Goal: Information Seeking & Learning: Learn about a topic

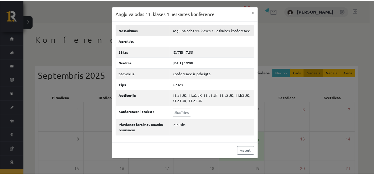
scroll to position [21, 0]
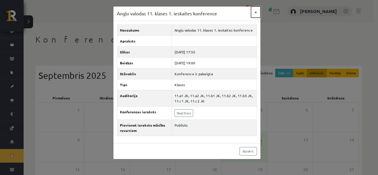
click at [258, 14] on button "×" at bounding box center [255, 12] width 9 height 11
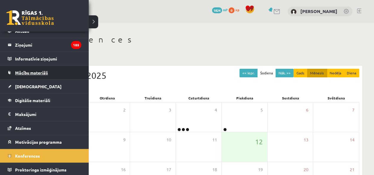
click at [31, 77] on link "Mācību materiāli" at bounding box center [45, 73] width 74 height 14
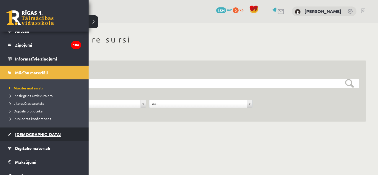
click at [22, 132] on span "[DEMOGRAPHIC_DATA]" at bounding box center [38, 134] width 46 height 5
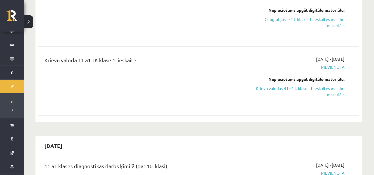
scroll to position [176, 0]
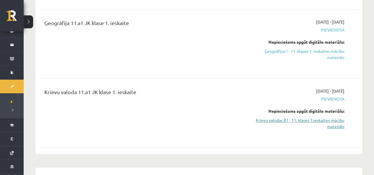
click at [312, 120] on link "Krievu valodas B1 - 11. klases 1.ieskaites mācību materiāls" at bounding box center [297, 123] width 94 height 12
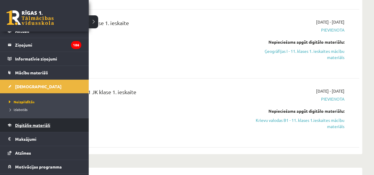
click at [24, 124] on span "Digitālie materiāli" at bounding box center [32, 125] width 35 height 5
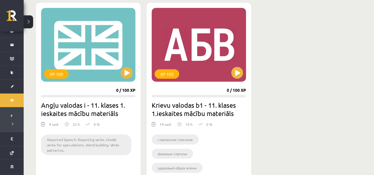
scroll to position [710, 0]
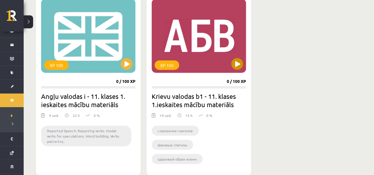
click at [243, 63] on div "XP 100" at bounding box center [199, 36] width 94 height 74
click at [205, 55] on div "XP 100" at bounding box center [199, 36] width 94 height 74
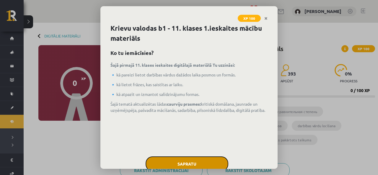
click at [213, 159] on button "Sapratu" at bounding box center [187, 164] width 83 height 15
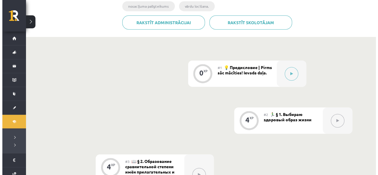
scroll to position [158, 0]
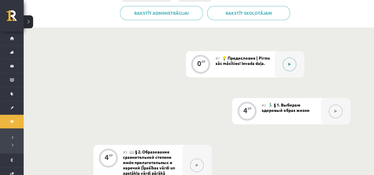
click at [283, 64] on button at bounding box center [290, 65] width 14 height 14
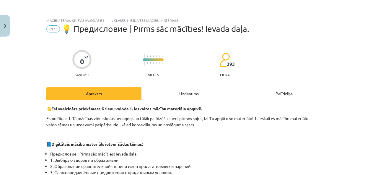
click at [172, 97] on div "Uzdevums" at bounding box center [189, 93] width 95 height 13
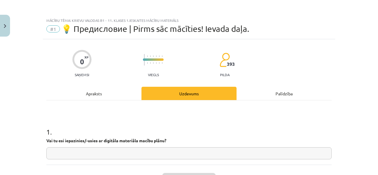
scroll to position [15, 0]
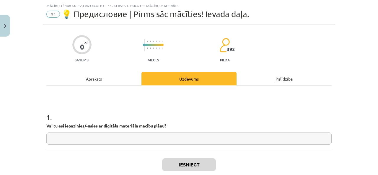
click at [122, 73] on div "Apraksts" at bounding box center [93, 78] width 95 height 13
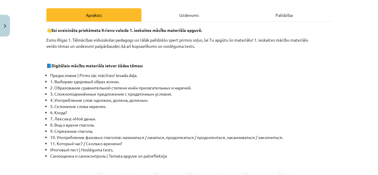
scroll to position [83, 0]
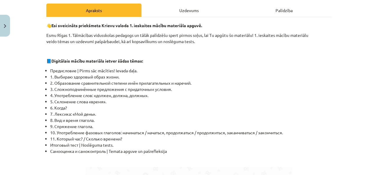
click at [181, 16] on div "Uzdevums" at bounding box center [189, 10] width 95 height 13
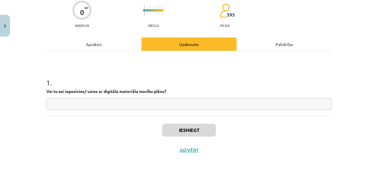
scroll to position [15, 0]
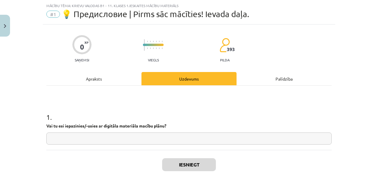
click at [149, 145] on input "text" at bounding box center [188, 139] width 285 height 12
click at [127, 78] on div "Apraksts" at bounding box center [93, 78] width 95 height 13
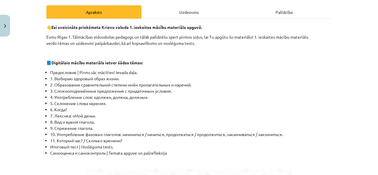
scroll to position [83, 0]
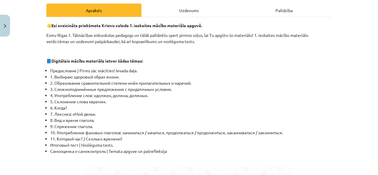
click at [191, 7] on div "Uzdevums" at bounding box center [189, 10] width 95 height 13
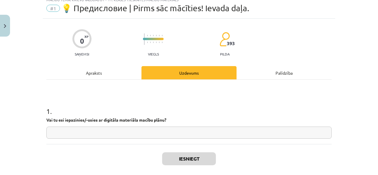
scroll to position [15, 0]
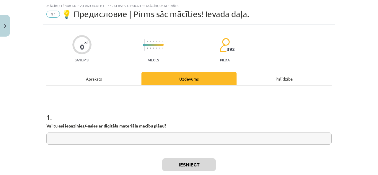
click at [97, 131] on div "1 . Vai tu esi iepazinies/-usies ar digitāla materiāla macību plānu?" at bounding box center [188, 124] width 285 height 42
click at [97, 136] on input "text" at bounding box center [188, 139] width 285 height 12
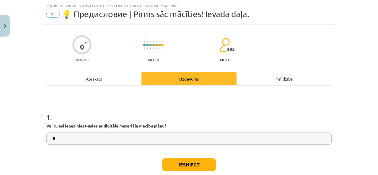
type input "**"
click at [173, 167] on button "Iesniegt" at bounding box center [189, 164] width 54 height 13
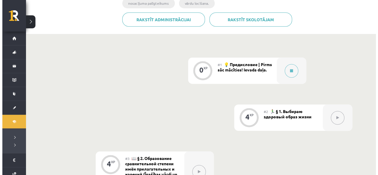
scroll to position [168, 0]
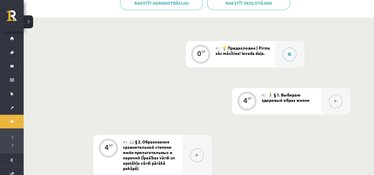
click at [340, 106] on div at bounding box center [336, 101] width 30 height 26
click at [280, 49] on div at bounding box center [290, 54] width 30 height 26
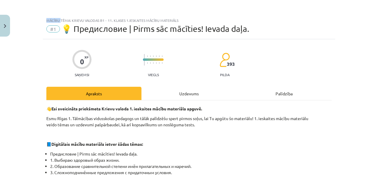
click at [205, 92] on div "Uzdevums" at bounding box center [189, 93] width 95 height 13
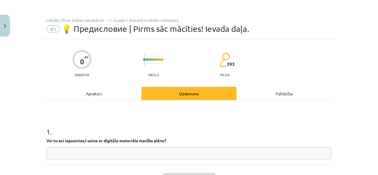
scroll to position [15, 0]
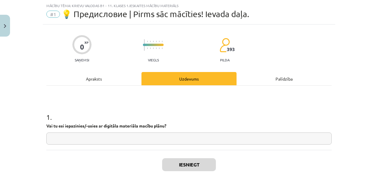
click at [114, 139] on input "text" at bounding box center [188, 139] width 285 height 12
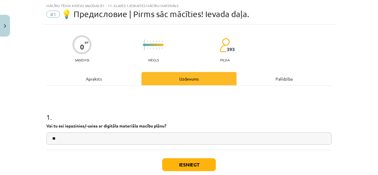
type input "**"
click at [188, 168] on button "Iesniegt" at bounding box center [189, 164] width 54 height 13
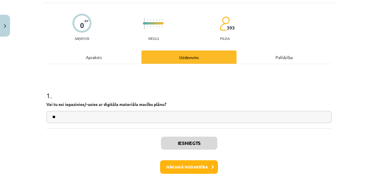
scroll to position [49, 0]
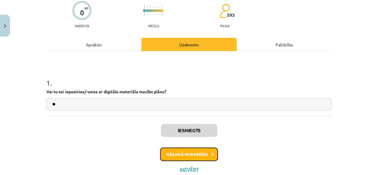
click at [185, 150] on button "Nākamā nodarbība" at bounding box center [189, 155] width 58 height 14
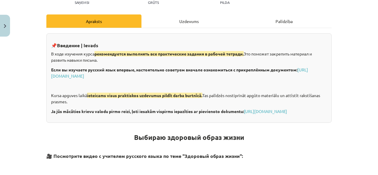
scroll to position [67, 0]
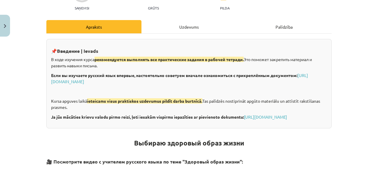
click at [185, 24] on div "Uzdevums" at bounding box center [189, 26] width 95 height 13
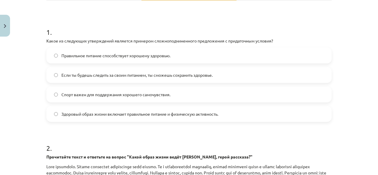
scroll to position [99, 0]
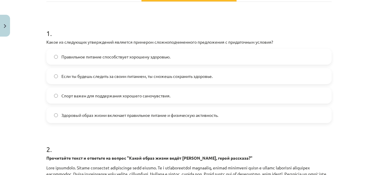
click at [199, 79] on label "Если ты будешь следить за своим питанием, ты сможешь сохранить здоровье." at bounding box center [189, 76] width 284 height 15
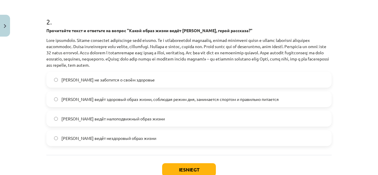
scroll to position [227, 0]
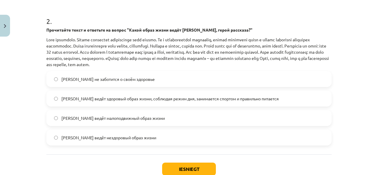
click at [172, 98] on span "Олег ведёт здоровый образ жизни, соблюдая режим дня, занимается спортом и прави…" at bounding box center [169, 99] width 217 height 6
drag, startPoint x: 183, startPoint y: 165, endPoint x: 176, endPoint y: 167, distance: 6.3
click at [176, 167] on button "Iesniegt" at bounding box center [189, 169] width 54 height 13
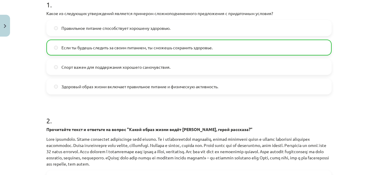
scroll to position [284, 0]
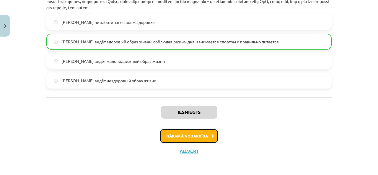
click at [195, 134] on button "Nākamā nodarbība" at bounding box center [189, 136] width 58 height 14
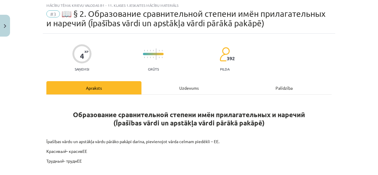
scroll to position [15, 0]
click at [194, 90] on div "Uzdevums" at bounding box center [189, 88] width 95 height 13
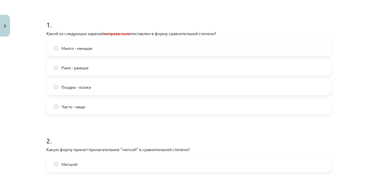
scroll to position [118, 0]
click at [113, 43] on label "Много - меньше" at bounding box center [189, 47] width 284 height 15
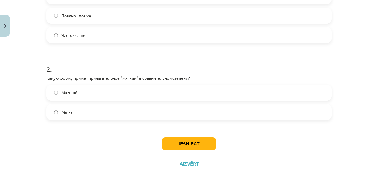
scroll to position [202, 0]
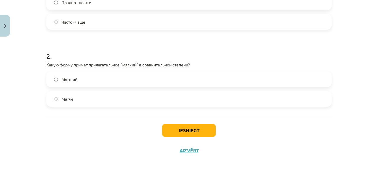
click at [94, 98] on label "Мягче" at bounding box center [189, 99] width 284 height 15
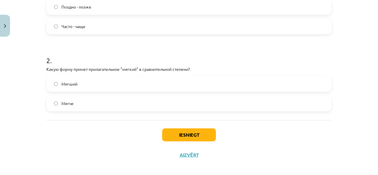
scroll to position [199, 0]
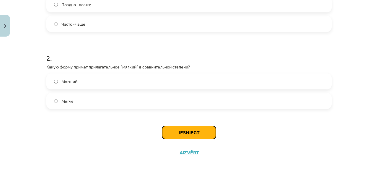
click at [195, 130] on button "Iesniegt" at bounding box center [189, 132] width 54 height 13
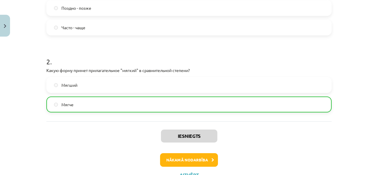
scroll to position [198, 0]
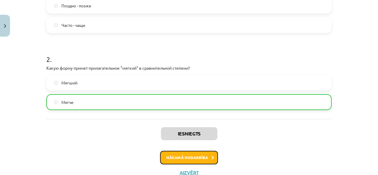
click at [196, 155] on button "Nākamā nodarbība" at bounding box center [189, 158] width 58 height 14
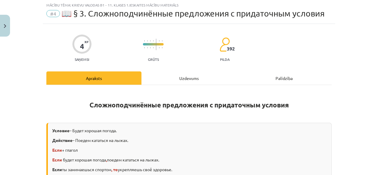
scroll to position [15, 0]
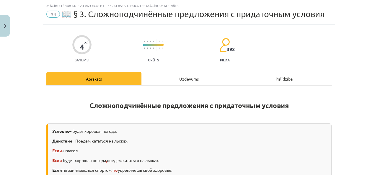
click at [176, 77] on div "Uzdevums" at bounding box center [189, 78] width 95 height 13
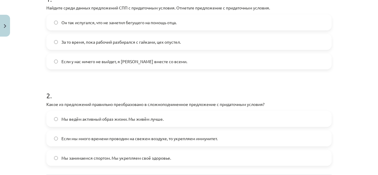
scroll to position [134, 0]
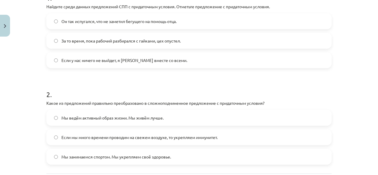
click at [144, 63] on label "Если у нас ничего не выйдет, я уеду вместе со всеми." at bounding box center [189, 60] width 284 height 15
click at [144, 90] on h1 "2 ." at bounding box center [188, 89] width 285 height 18
click at [156, 144] on label "Если мы много времени проводим на свежем воздухе, то укрепляем иммунитет." at bounding box center [189, 137] width 284 height 15
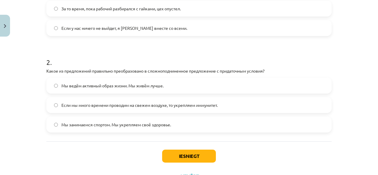
scroll to position [164, 0]
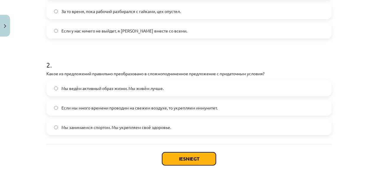
click at [200, 158] on button "Iesniegt" at bounding box center [189, 158] width 54 height 13
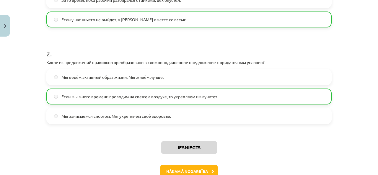
scroll to position [210, 0]
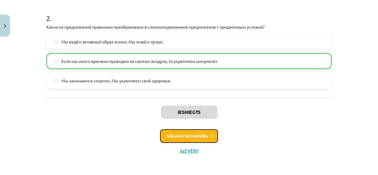
click at [197, 137] on button "Nākamā nodarbība" at bounding box center [189, 136] width 58 height 14
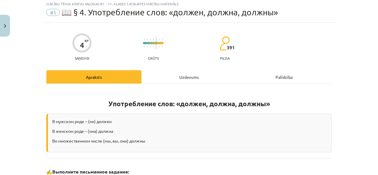
scroll to position [15, 0]
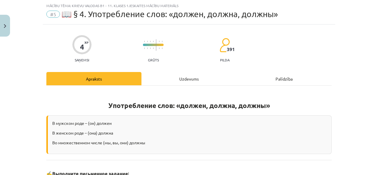
click at [195, 78] on div "Uzdevums" at bounding box center [189, 78] width 95 height 13
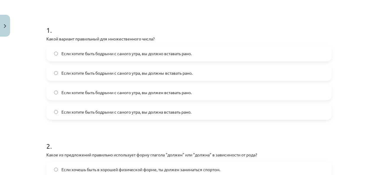
scroll to position [106, 0]
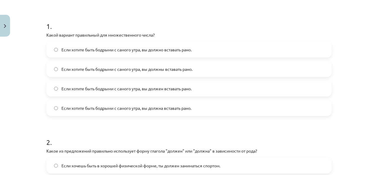
click at [224, 70] on label "Если хотите быть бодрыми с самого утра, вы должны вставать рано." at bounding box center [189, 69] width 284 height 15
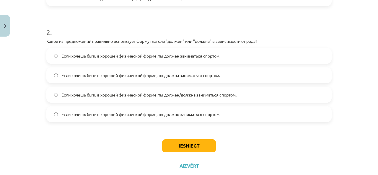
scroll to position [217, 0]
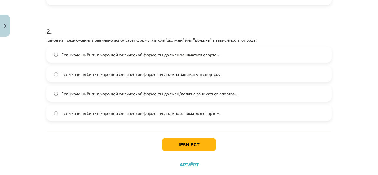
click at [160, 98] on label "Если хочешь быть в хорошей физической форме, ты должен/должна заниматься спорто…" at bounding box center [189, 93] width 284 height 15
click at [181, 141] on button "Iesniegt" at bounding box center [189, 144] width 54 height 13
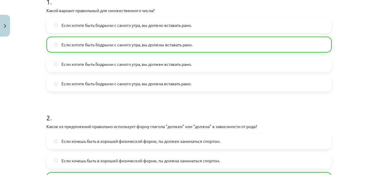
scroll to position [249, 0]
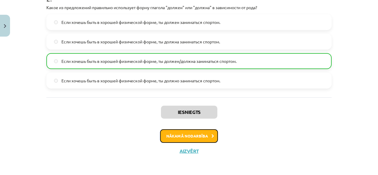
click at [196, 134] on button "Nākamā nodarbība" at bounding box center [189, 136] width 58 height 14
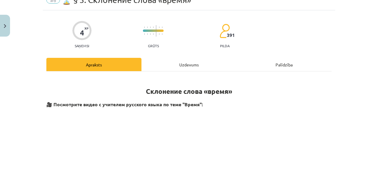
scroll to position [15, 0]
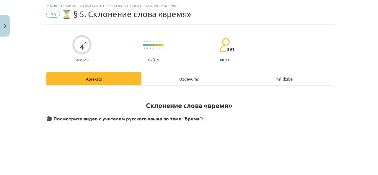
click at [171, 76] on div "Uzdevums" at bounding box center [189, 78] width 95 height 13
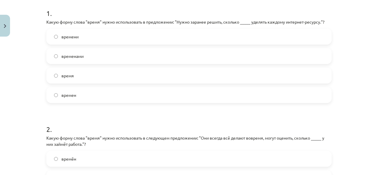
scroll to position [122, 0]
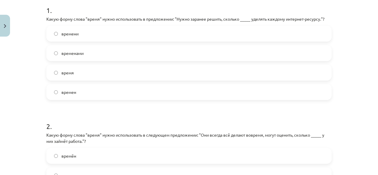
click at [100, 37] on label "времени" at bounding box center [189, 33] width 284 height 15
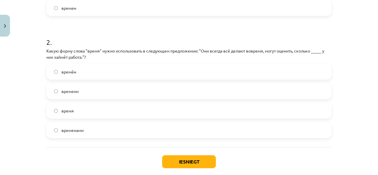
scroll to position [237, 0]
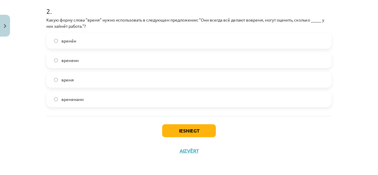
click at [64, 64] on label "времени" at bounding box center [189, 60] width 284 height 15
click at [191, 131] on button "Iesniegt" at bounding box center [189, 130] width 54 height 13
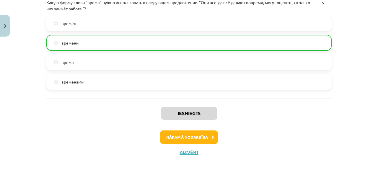
scroll to position [256, 0]
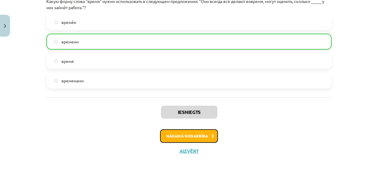
click at [206, 142] on button "Nākamā nodarbība" at bounding box center [189, 136] width 58 height 14
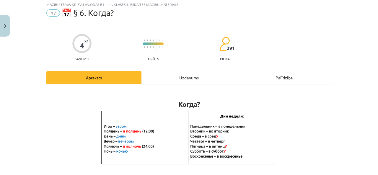
scroll to position [15, 0]
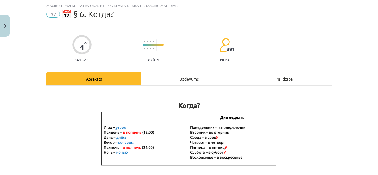
click at [201, 81] on div "Uzdevums" at bounding box center [189, 78] width 95 height 13
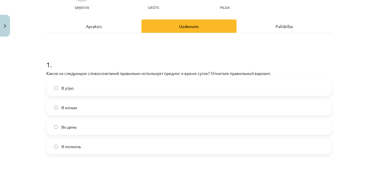
scroll to position [69, 0]
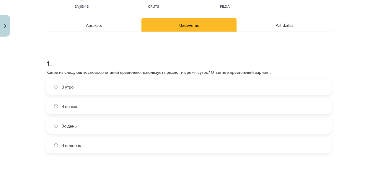
click at [116, 152] on label "В полночь" at bounding box center [189, 145] width 284 height 15
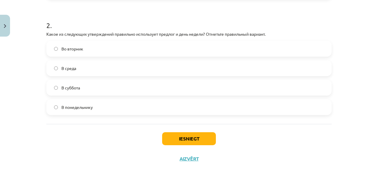
scroll to position [228, 0]
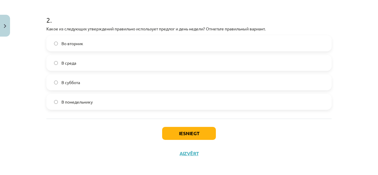
click at [122, 43] on label "Во вторник" at bounding box center [189, 43] width 284 height 15
click at [194, 139] on button "Iesniegt" at bounding box center [189, 133] width 54 height 13
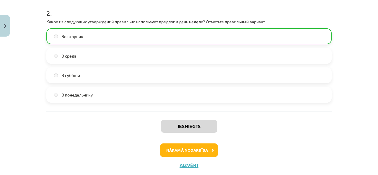
scroll to position [249, 0]
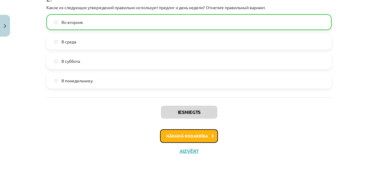
click at [186, 131] on button "Nākamā nodarbība" at bounding box center [189, 136] width 58 height 14
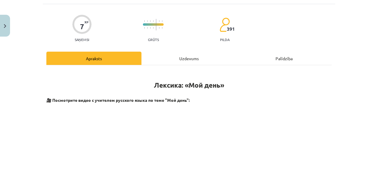
scroll to position [15, 0]
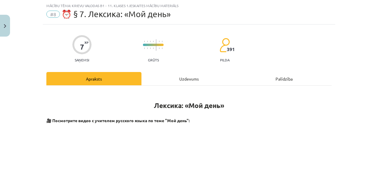
click at [164, 75] on div "Uzdevums" at bounding box center [189, 78] width 95 height 13
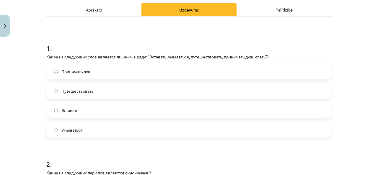
scroll to position [87, 0]
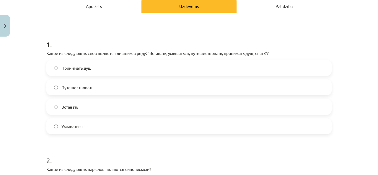
click at [118, 7] on div "Apraksts" at bounding box center [93, 5] width 95 height 13
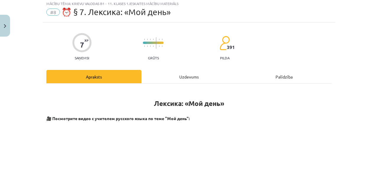
scroll to position [15, 0]
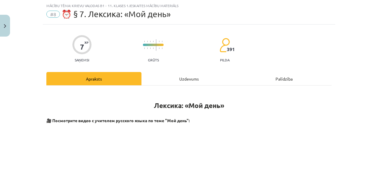
click at [193, 80] on div "Uzdevums" at bounding box center [189, 78] width 95 height 13
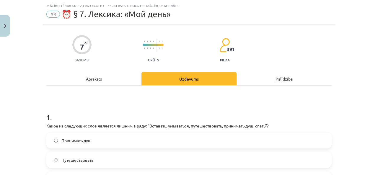
click at [161, 155] on label "Путешествовать" at bounding box center [189, 160] width 284 height 15
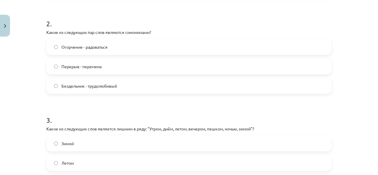
scroll to position [230, 0]
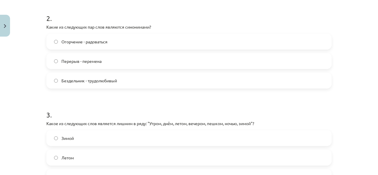
click at [118, 62] on label "Перерыв - перемена" at bounding box center [189, 61] width 284 height 15
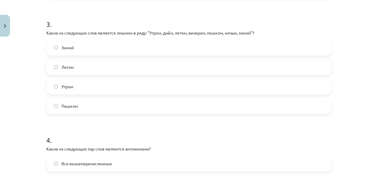
scroll to position [327, 0]
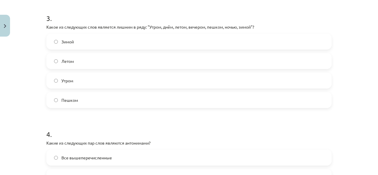
click at [264, 105] on label "Пешком" at bounding box center [189, 100] width 284 height 15
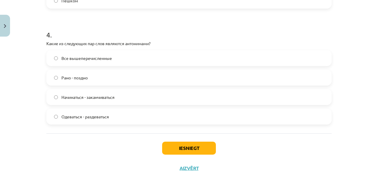
scroll to position [444, 0]
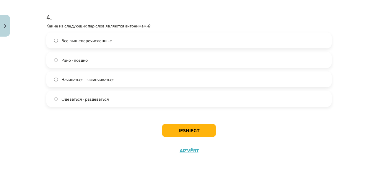
click at [96, 36] on label "Все вышеперечисленные" at bounding box center [189, 40] width 284 height 15
click at [211, 125] on button "Iesniegt" at bounding box center [189, 130] width 54 height 13
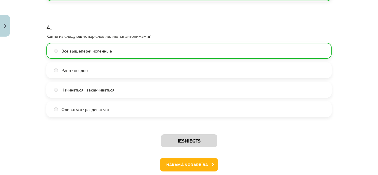
scroll to position [462, 0]
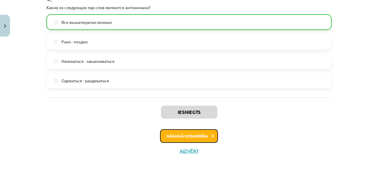
click at [190, 132] on button "Nākamā nodarbība" at bounding box center [189, 136] width 58 height 14
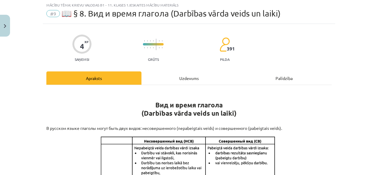
scroll to position [15, 0]
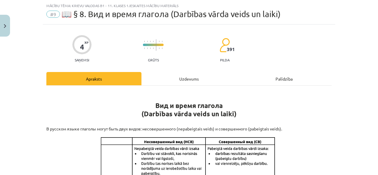
click at [173, 72] on div "Uzdevums" at bounding box center [189, 78] width 95 height 13
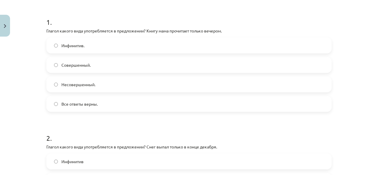
scroll to position [118, 0]
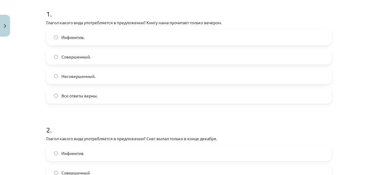
click at [71, 82] on label "Несовершенный." at bounding box center [189, 76] width 284 height 15
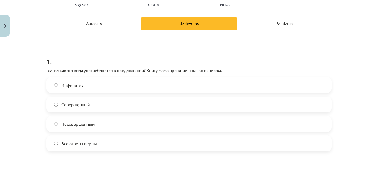
scroll to position [61, 0]
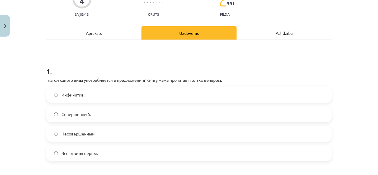
click at [122, 35] on div "Apraksts" at bounding box center [93, 32] width 95 height 13
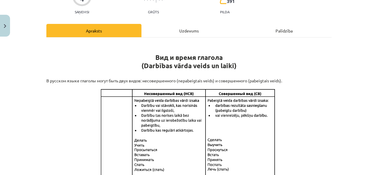
scroll to position [7, 0]
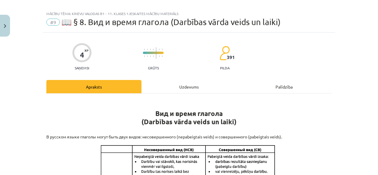
click at [192, 84] on div "Uzdevums" at bounding box center [189, 86] width 95 height 13
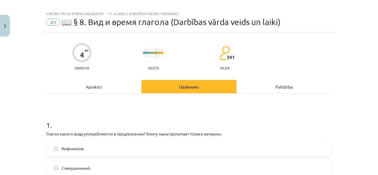
scroll to position [15, 0]
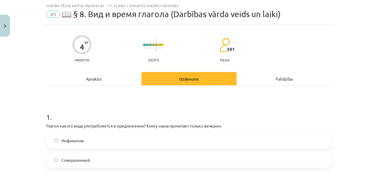
click at [81, 77] on div "Apraksts" at bounding box center [93, 78] width 95 height 13
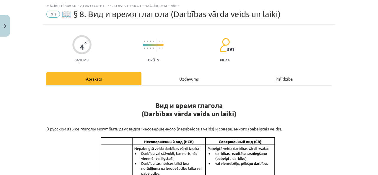
click at [188, 78] on div "Uzdevums" at bounding box center [189, 78] width 95 height 13
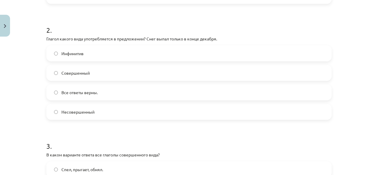
scroll to position [226, 0]
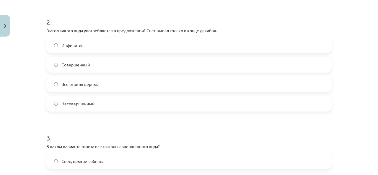
click at [214, 65] on label "Совершенный" at bounding box center [189, 64] width 284 height 15
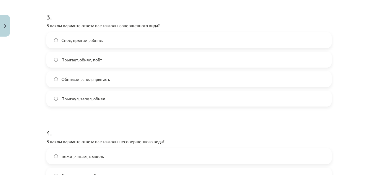
scroll to position [357, 0]
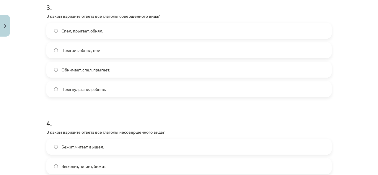
click at [95, 89] on span "Прыгнул, запел, обнял." at bounding box center [83, 89] width 45 height 6
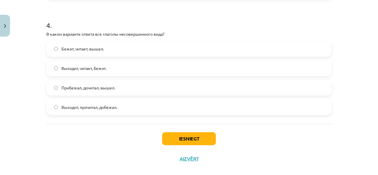
scroll to position [461, 0]
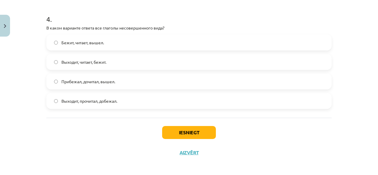
click at [131, 66] on label "Выходит, читает, бежит." at bounding box center [189, 62] width 284 height 15
click at [189, 137] on button "Iesniegt" at bounding box center [189, 132] width 54 height 13
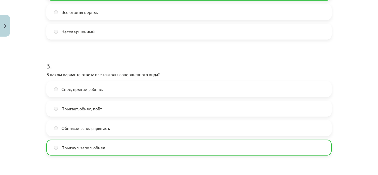
scroll to position [482, 0]
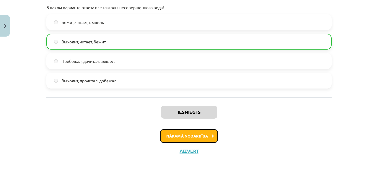
click at [213, 136] on button "Nākamā nodarbība" at bounding box center [189, 136] width 58 height 14
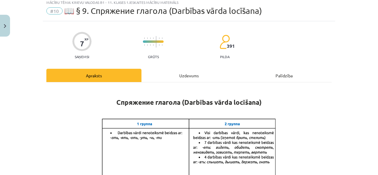
scroll to position [15, 0]
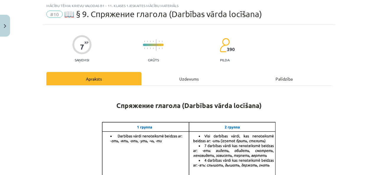
drag, startPoint x: 205, startPoint y: 76, endPoint x: 188, endPoint y: 76, distance: 16.8
click at [188, 76] on div "Uzdevums" at bounding box center [189, 78] width 95 height 13
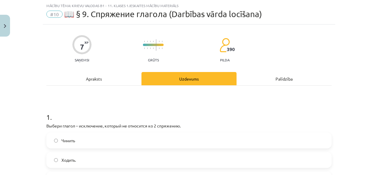
click at [94, 79] on div "Apraksts" at bounding box center [93, 78] width 95 height 13
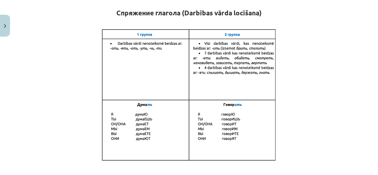
scroll to position [0, 0]
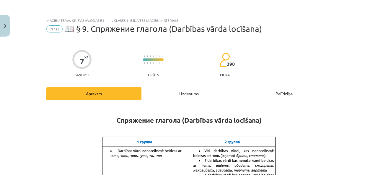
click at [189, 95] on div "Uzdevums" at bounding box center [189, 93] width 95 height 13
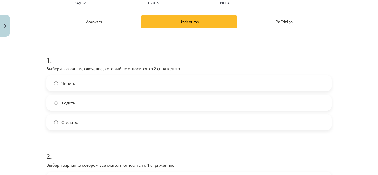
scroll to position [37, 0]
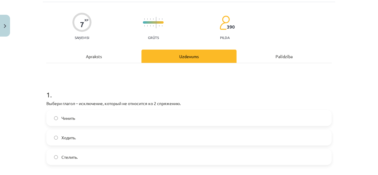
click at [105, 59] on div "Apraksts" at bounding box center [93, 56] width 95 height 13
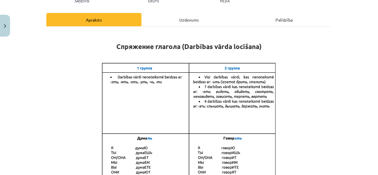
scroll to position [69, 0]
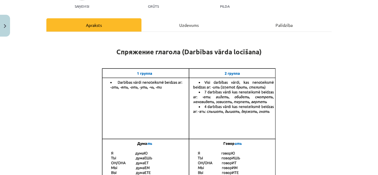
click at [195, 27] on div "Uzdevums" at bounding box center [189, 24] width 95 height 13
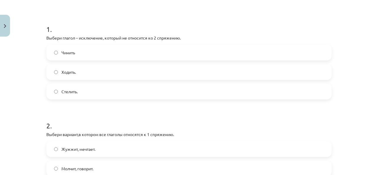
scroll to position [116, 0]
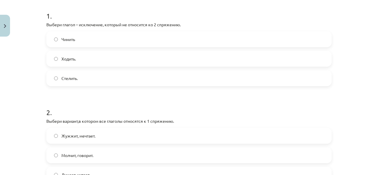
click at [115, 83] on label "Стелить." at bounding box center [189, 78] width 284 height 15
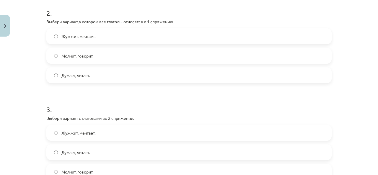
click at [209, 77] on label "Думает, читает." at bounding box center [189, 75] width 284 height 15
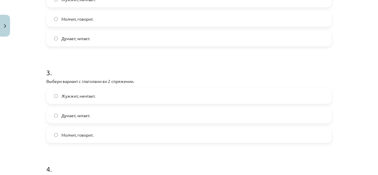
scroll to position [224, 0]
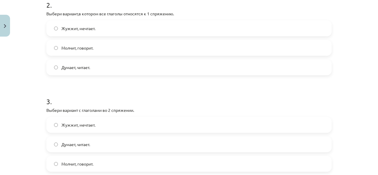
click at [72, 145] on span "Думает, читает." at bounding box center [75, 145] width 29 height 6
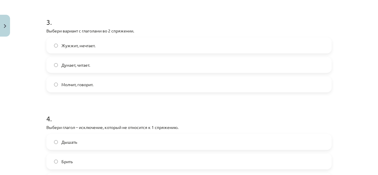
scroll to position [306, 0]
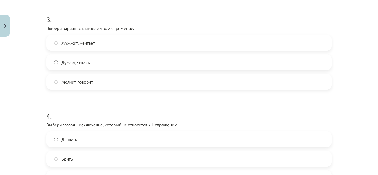
click at [155, 80] on label "Молчит, говорит." at bounding box center [189, 81] width 284 height 15
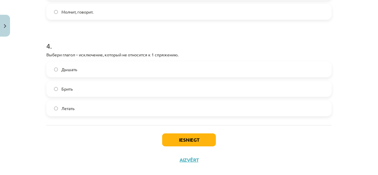
scroll to position [385, 0]
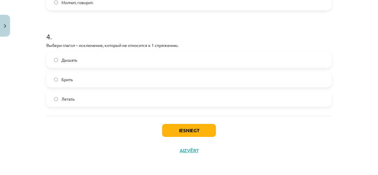
click at [155, 78] on label "Брить" at bounding box center [189, 79] width 284 height 15
click at [190, 129] on button "Iesniegt" at bounding box center [189, 130] width 54 height 13
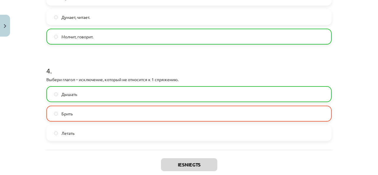
scroll to position [404, 0]
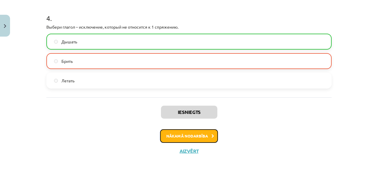
click at [194, 132] on button "Nākamā nodarbība" at bounding box center [189, 136] width 58 height 14
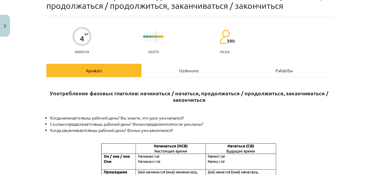
scroll to position [15, 0]
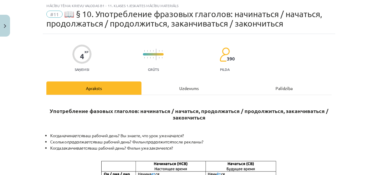
click at [198, 92] on div "Uzdevums" at bounding box center [189, 88] width 95 height 13
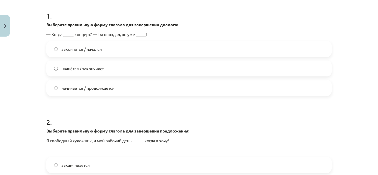
scroll to position [129, 0]
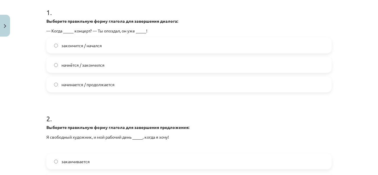
click at [81, 66] on span "начнётся / закончился" at bounding box center [82, 65] width 43 height 6
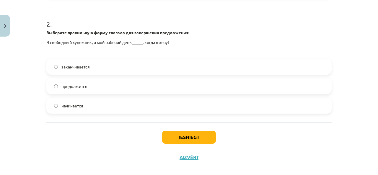
scroll to position [226, 0]
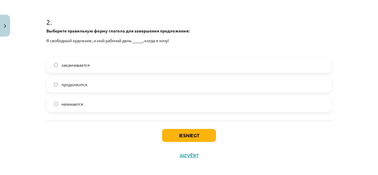
click at [96, 64] on label "заканчивается" at bounding box center [189, 65] width 284 height 15
click at [173, 134] on button "Iesniegt" at bounding box center [189, 135] width 54 height 13
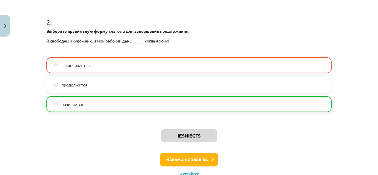
scroll to position [249, 0]
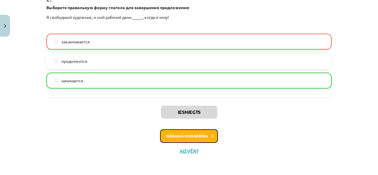
click at [188, 134] on button "Nākamā nodarbība" at bounding box center [189, 136] width 58 height 14
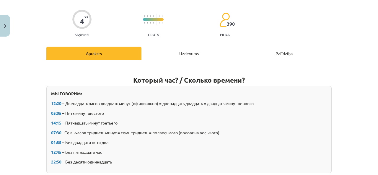
scroll to position [47, 0]
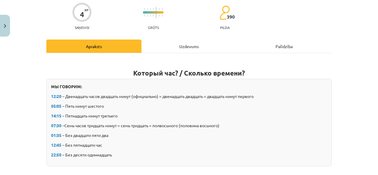
click at [182, 46] on div "Uzdevums" at bounding box center [189, 46] width 95 height 13
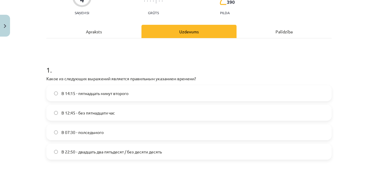
scroll to position [68, 0]
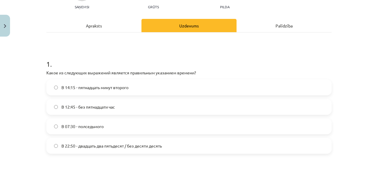
click at [119, 107] on label "В 12:45 - без пятнадцати час" at bounding box center [189, 107] width 284 height 15
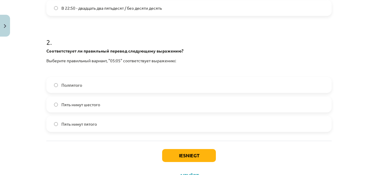
scroll to position [228, 0]
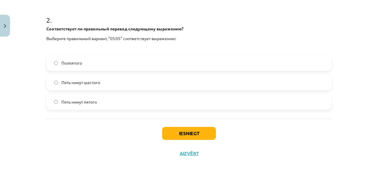
click at [87, 82] on span "Пять минут шестого" at bounding box center [80, 82] width 39 height 6
click at [176, 136] on button "Iesniegt" at bounding box center [189, 133] width 54 height 13
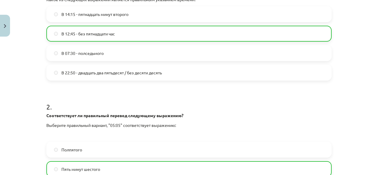
scroll to position [249, 0]
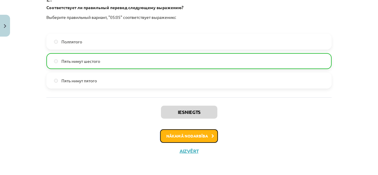
click at [207, 130] on button "Nākamā nodarbība" at bounding box center [189, 136] width 58 height 14
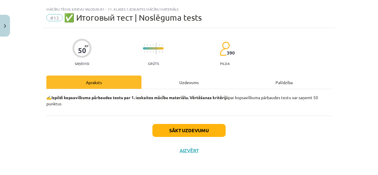
click at [189, 77] on div "Uzdevums" at bounding box center [189, 82] width 95 height 13
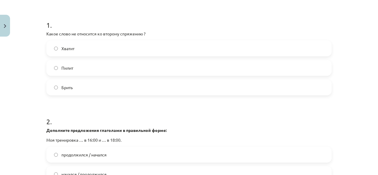
scroll to position [120, 0]
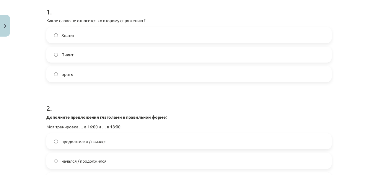
click at [111, 72] on label "Брить" at bounding box center [189, 74] width 284 height 15
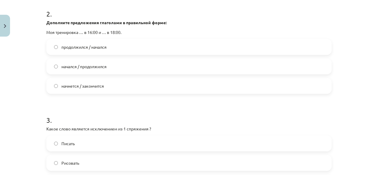
scroll to position [217, 0]
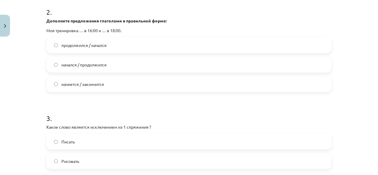
click at [108, 87] on label "начнется / закончится" at bounding box center [189, 84] width 284 height 15
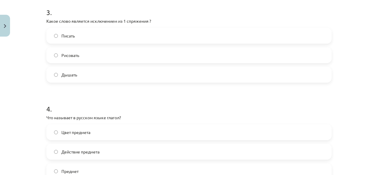
scroll to position [321, 0]
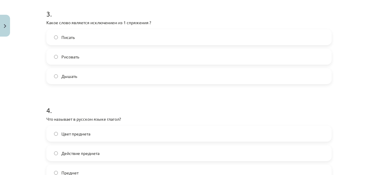
click at [81, 75] on label "Дышать" at bounding box center [189, 76] width 284 height 15
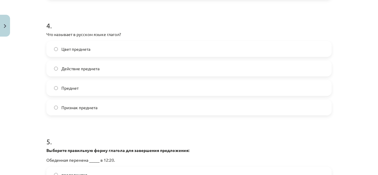
scroll to position [411, 0]
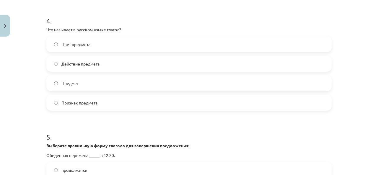
click at [209, 63] on label "Действие предмета" at bounding box center [189, 63] width 284 height 15
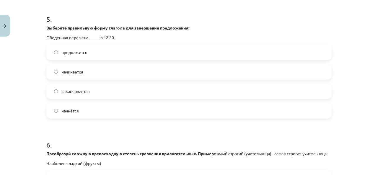
scroll to position [530, 0]
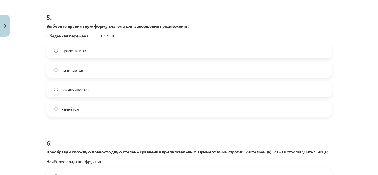
click at [80, 68] on span "начинается" at bounding box center [72, 70] width 22 height 6
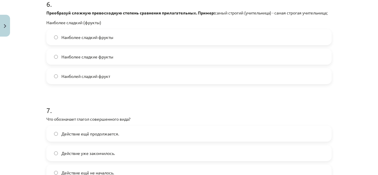
scroll to position [668, 0]
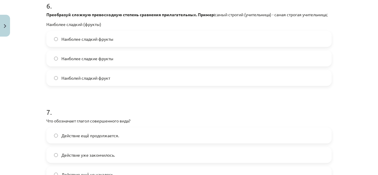
click at [116, 82] on label "Наиболей сладкий фрукт" at bounding box center [189, 78] width 284 height 15
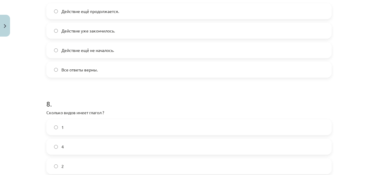
scroll to position [781, 0]
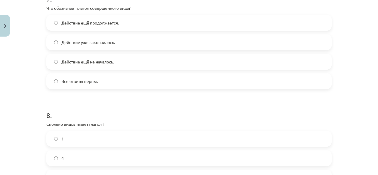
click at [124, 49] on label "Действие уже закончилось." at bounding box center [189, 42] width 284 height 15
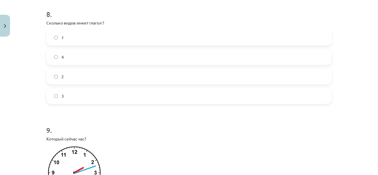
scroll to position [892, 0]
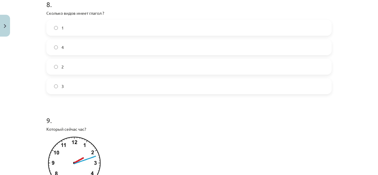
click at [76, 92] on label "3" at bounding box center [189, 86] width 284 height 15
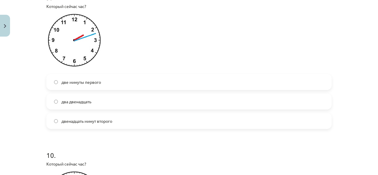
scroll to position [1025, 0]
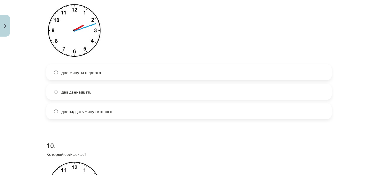
click at [138, 95] on label "два двенадцать" at bounding box center [189, 92] width 284 height 15
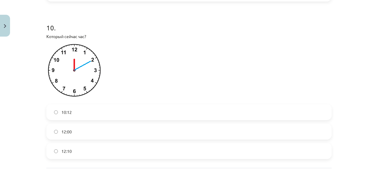
scroll to position [1165, 0]
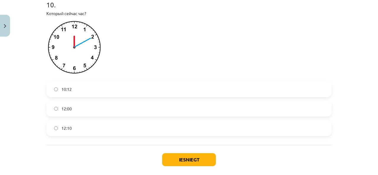
click at [248, 136] on label "12:10" at bounding box center [189, 128] width 284 height 15
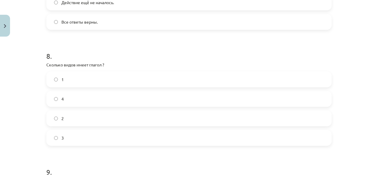
scroll to position [830, 0]
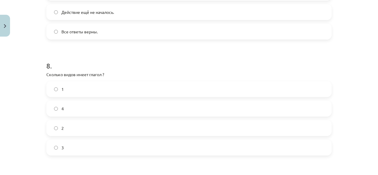
click at [117, 130] on label "2" at bounding box center [189, 128] width 284 height 15
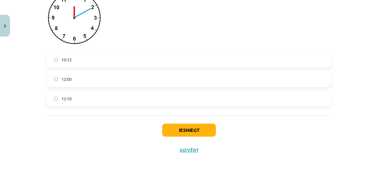
scroll to position [1201, 0]
click at [210, 131] on button "Iesniegt" at bounding box center [189, 130] width 54 height 13
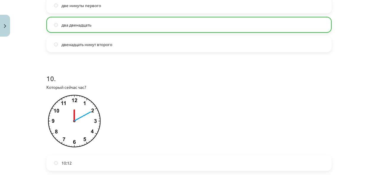
scroll to position [1219, 0]
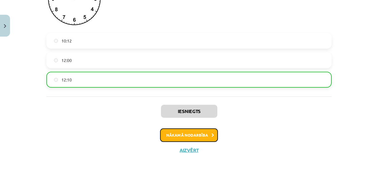
click at [197, 140] on button "Nākamā nodarbība" at bounding box center [189, 136] width 58 height 14
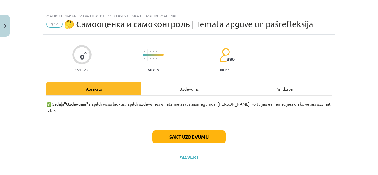
click at [188, 123] on div "Sākt uzdevumu Aizvērt" at bounding box center [188, 142] width 285 height 41
click at [188, 131] on button "Sākt uzdevumu" at bounding box center [188, 137] width 73 height 13
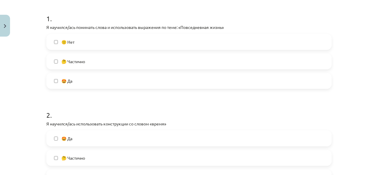
scroll to position [118, 0]
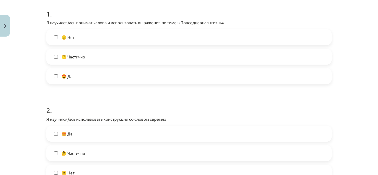
click at [92, 70] on label "🤩 Да" at bounding box center [189, 76] width 284 height 15
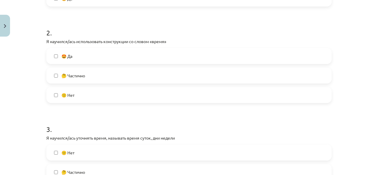
scroll to position [202, 0]
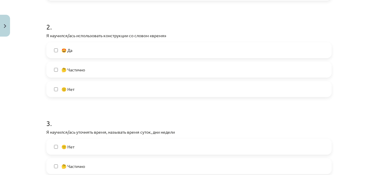
click at [149, 57] on label "🤩 Да" at bounding box center [189, 50] width 284 height 15
click at [149, 62] on label "🤔 Частично" at bounding box center [189, 69] width 284 height 15
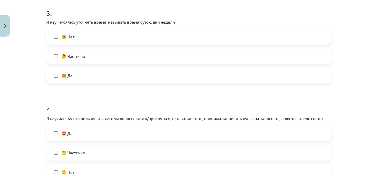
scroll to position [313, 0]
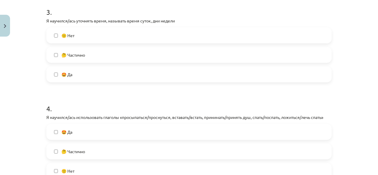
click at [130, 70] on label "🤩 Да" at bounding box center [189, 74] width 284 height 15
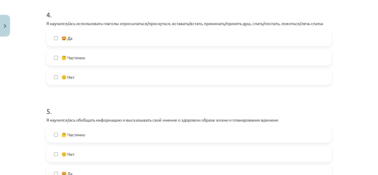
scroll to position [411, 0]
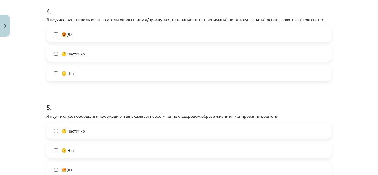
click at [81, 36] on label "🤩 Да" at bounding box center [189, 34] width 284 height 15
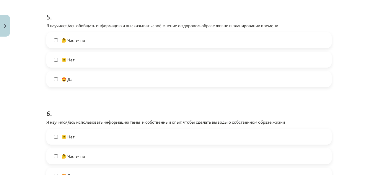
scroll to position [508, 0]
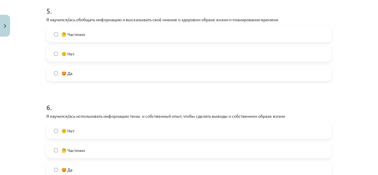
click at [155, 66] on label "🤩 Да" at bounding box center [189, 73] width 284 height 15
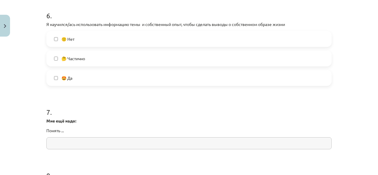
scroll to position [601, 0]
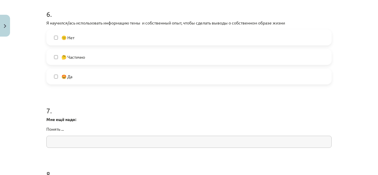
click at [224, 71] on label "🤩 Да" at bounding box center [189, 76] width 284 height 15
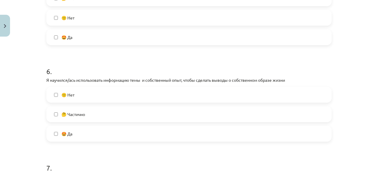
scroll to position [829, 0]
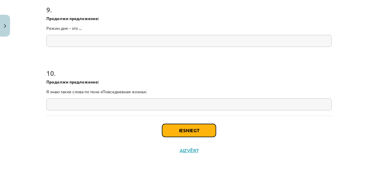
click at [189, 124] on button "Iesniegt" at bounding box center [189, 130] width 54 height 13
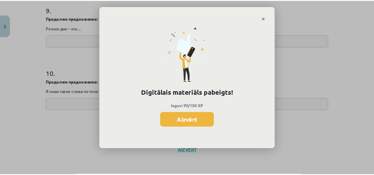
scroll to position [168, 0]
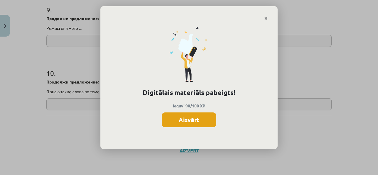
click at [189, 124] on button "Aizvērt" at bounding box center [189, 120] width 54 height 15
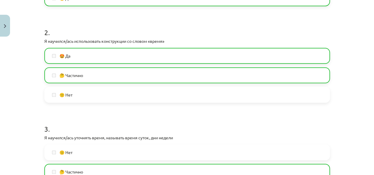
scroll to position [0, 0]
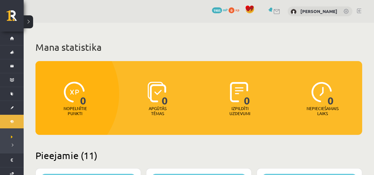
scroll to position [710, 0]
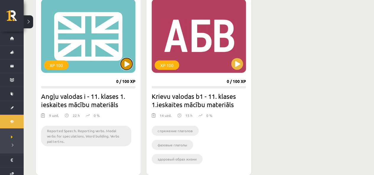
click at [128, 66] on button at bounding box center [127, 64] width 12 height 12
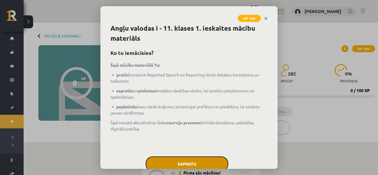
click at [199, 161] on button "Sapratu" at bounding box center [187, 164] width 83 height 15
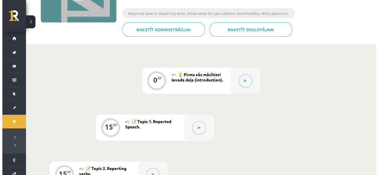
scroll to position [102, 0]
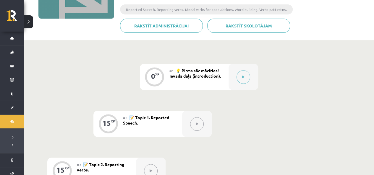
click at [227, 74] on div "#1 💡 Pirms sāc mācīties! Ievada daļa (introduction)." at bounding box center [198, 77] width 59 height 26
click at [232, 72] on div at bounding box center [243, 77] width 30 height 26
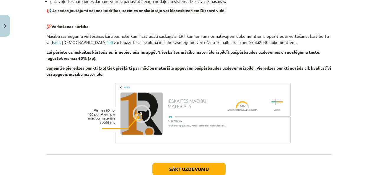
scroll to position [416, 0]
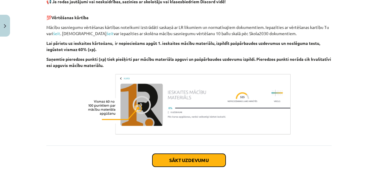
click at [167, 154] on button "Sākt uzdevumu" at bounding box center [188, 160] width 73 height 13
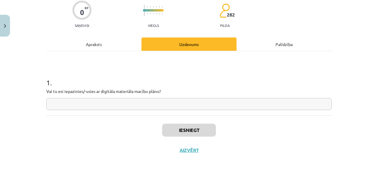
scroll to position [15, 0]
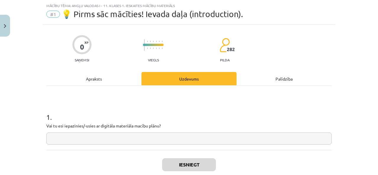
click at [157, 146] on div "1 . Vai tu esi iepazinies/-usies ar digitāla materiāla macību plānu?" at bounding box center [188, 118] width 285 height 64
click at [158, 139] on input "text" at bounding box center [188, 139] width 285 height 12
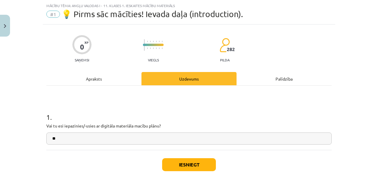
type input "*"
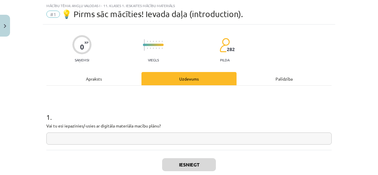
click at [238, 137] on input "text" at bounding box center [188, 139] width 285 height 12
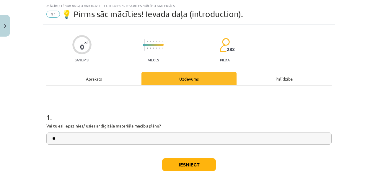
type input "**"
click at [127, 78] on div "Apraksts" at bounding box center [93, 78] width 95 height 13
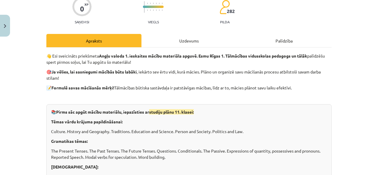
scroll to position [50, 0]
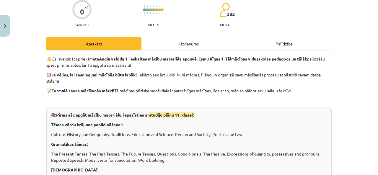
click at [207, 45] on div "Uzdevums" at bounding box center [189, 43] width 95 height 13
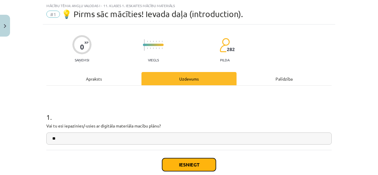
click at [190, 165] on button "Iesniegt" at bounding box center [189, 164] width 54 height 13
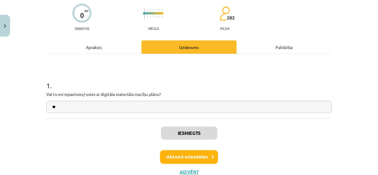
scroll to position [67, 0]
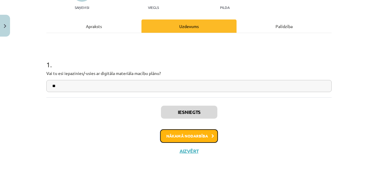
click at [188, 141] on button "Nākamā nodarbība" at bounding box center [189, 136] width 58 height 14
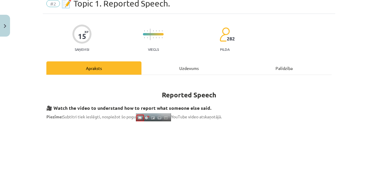
scroll to position [15, 0]
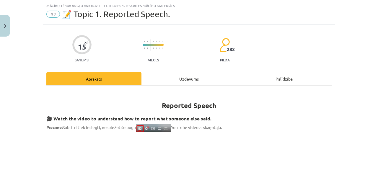
click at [225, 79] on div "Uzdevums" at bounding box center [189, 78] width 95 height 13
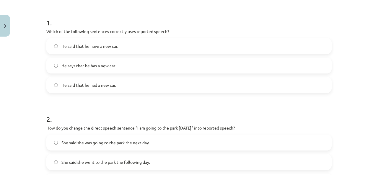
scroll to position [122, 0]
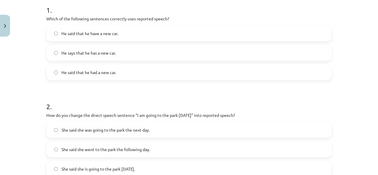
click at [142, 71] on label "He said that he had a new car." at bounding box center [189, 72] width 284 height 15
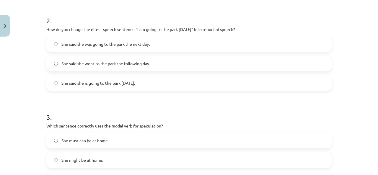
scroll to position [210, 0]
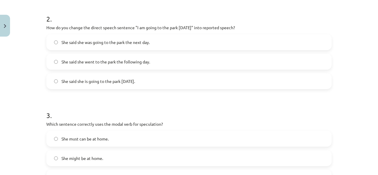
click at [181, 66] on label "She said she went to the park the following day." at bounding box center [189, 61] width 284 height 15
click at [191, 45] on label "She said she was going to the park the next day." at bounding box center [189, 42] width 284 height 15
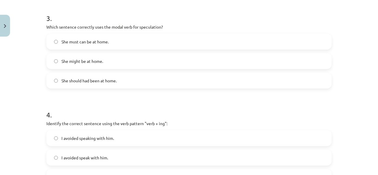
scroll to position [306, 0]
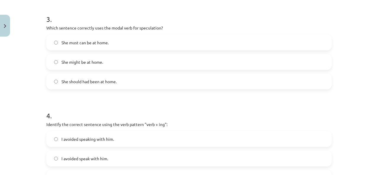
click at [100, 61] on span "She might be at home." at bounding box center [82, 62] width 42 height 6
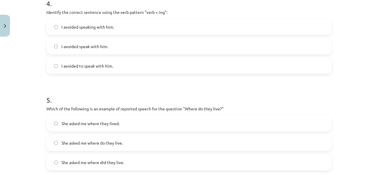
scroll to position [418, 0]
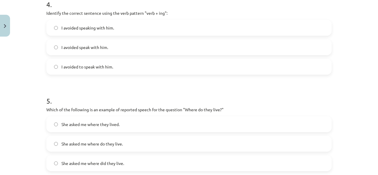
click at [158, 30] on label "I avoided speaking with him." at bounding box center [189, 27] width 284 height 15
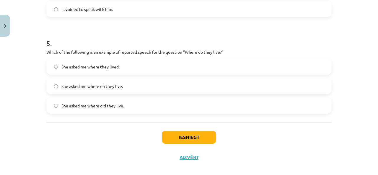
scroll to position [482, 0]
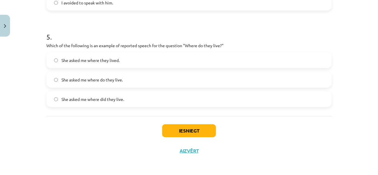
click at [132, 63] on label "She asked me where they lived." at bounding box center [189, 60] width 284 height 15
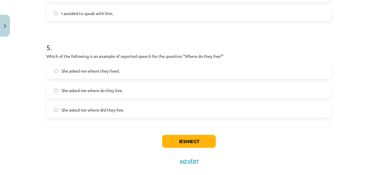
scroll to position [473, 0]
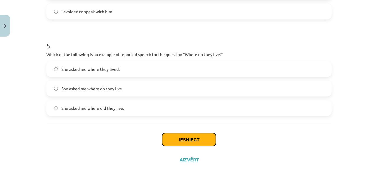
click at [198, 137] on button "Iesniegt" at bounding box center [189, 139] width 54 height 13
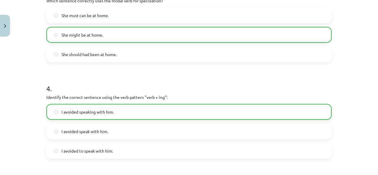
scroll to position [500, 0]
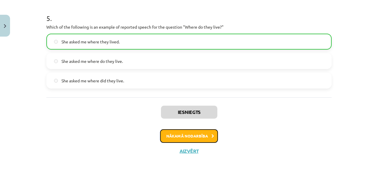
click at [191, 129] on button "Nākamā nodarbība" at bounding box center [189, 136] width 58 height 14
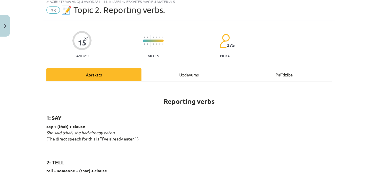
scroll to position [15, 0]
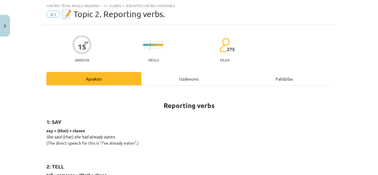
click at [196, 78] on div "Uzdevums" at bounding box center [189, 78] width 95 height 13
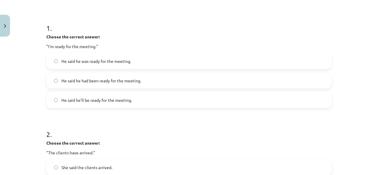
scroll to position [106, 0]
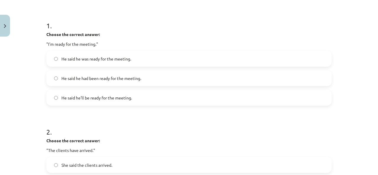
click at [121, 63] on label "He said he was ready for the meeting." at bounding box center [189, 58] width 284 height 15
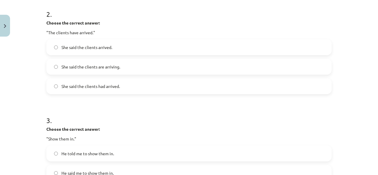
scroll to position [223, 0]
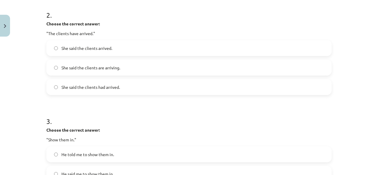
click at [112, 86] on span "She said the clients had arrived." at bounding box center [90, 87] width 59 height 6
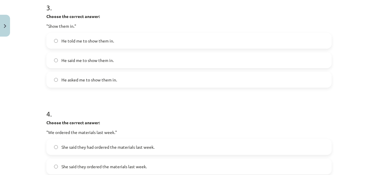
click at [95, 43] on span "He told me to show them in." at bounding box center [87, 41] width 53 height 6
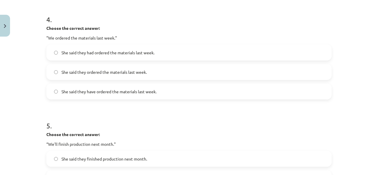
scroll to position [440, 0]
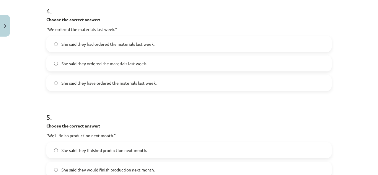
click at [215, 41] on label "She said they had ordered the materials last week." at bounding box center [189, 44] width 284 height 15
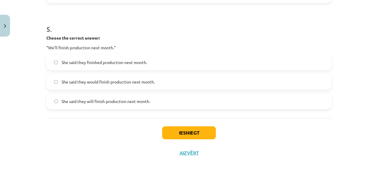
scroll to position [531, 0]
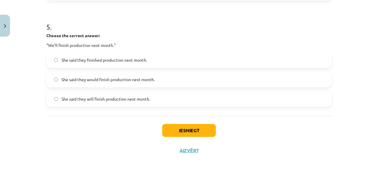
click at [116, 82] on label "She said they would finish production next month." at bounding box center [189, 79] width 284 height 15
click at [186, 129] on button "Iesniegt" at bounding box center [189, 130] width 54 height 13
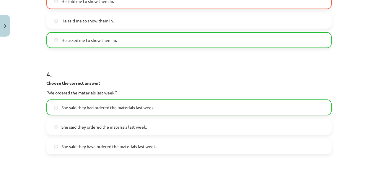
scroll to position [549, 0]
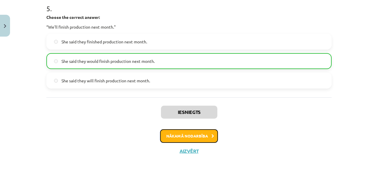
click at [194, 130] on button "Nākamā nodarbība" at bounding box center [189, 136] width 58 height 14
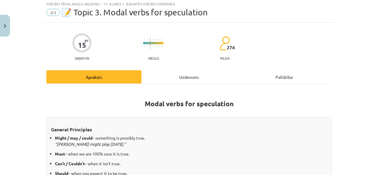
scroll to position [15, 0]
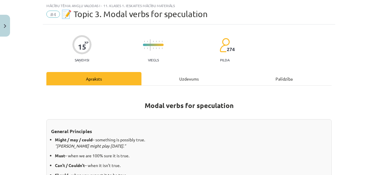
click at [172, 75] on div "Uzdevums" at bounding box center [189, 78] width 95 height 13
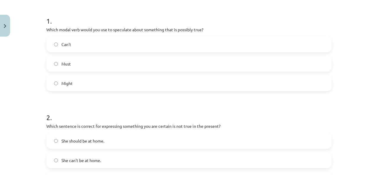
scroll to position [109, 0]
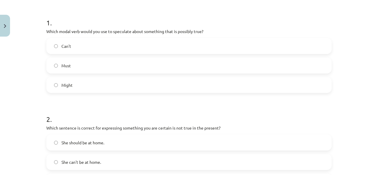
click at [179, 68] on label "Must" at bounding box center [189, 65] width 284 height 15
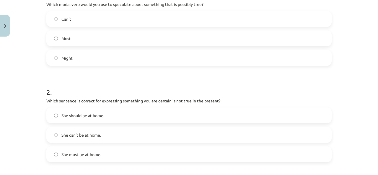
scroll to position [129, 0]
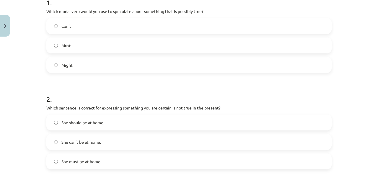
click at [96, 65] on label "Might" at bounding box center [189, 65] width 284 height 15
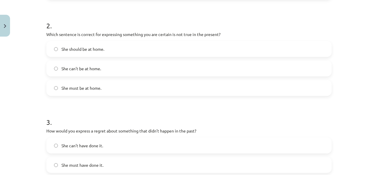
scroll to position [206, 0]
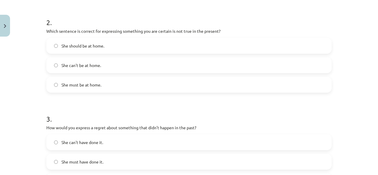
click at [99, 61] on label "She can't be at home." at bounding box center [189, 65] width 284 height 15
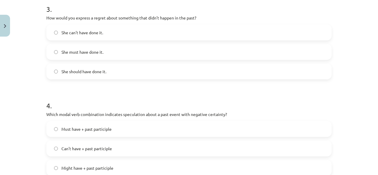
scroll to position [320, 0]
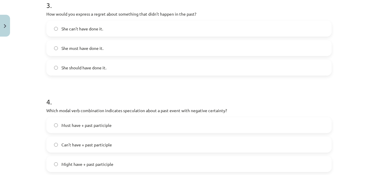
click at [95, 69] on span "She should have done it." at bounding box center [83, 68] width 45 height 6
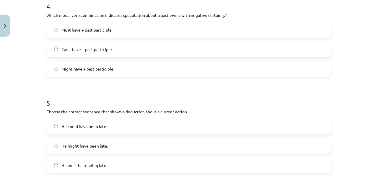
scroll to position [415, 0]
click at [198, 47] on label "Can't have + past participle" at bounding box center [189, 50] width 284 height 15
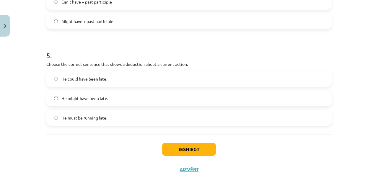
scroll to position [482, 0]
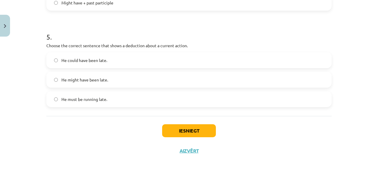
click at [121, 84] on label "He might have been late." at bounding box center [189, 79] width 284 height 15
click at [112, 99] on label "He must be running late." at bounding box center [189, 99] width 284 height 15
click at [202, 134] on button "Iesniegt" at bounding box center [189, 130] width 54 height 13
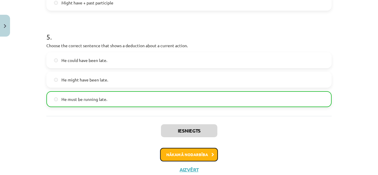
click at [193, 154] on button "Nākamā nodarbība" at bounding box center [189, 155] width 58 height 14
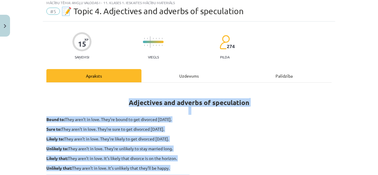
scroll to position [15, 0]
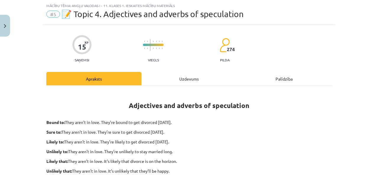
click at [164, 72] on div "Uzdevums" at bounding box center [189, 78] width 95 height 13
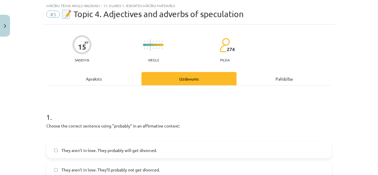
click at [90, 73] on div "Apraksts" at bounding box center [93, 78] width 95 height 13
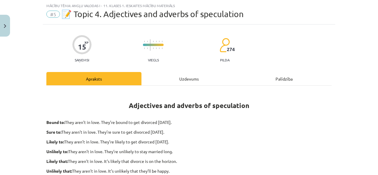
click at [167, 81] on div "Uzdevums" at bounding box center [189, 78] width 95 height 13
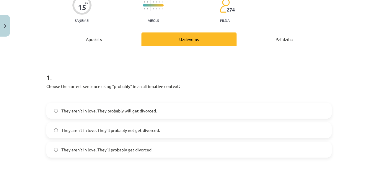
scroll to position [79, 0]
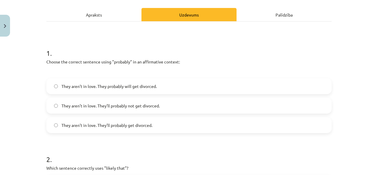
click at [144, 129] on label "They aren’t in love. They’ll probably get divorced." at bounding box center [189, 125] width 284 height 15
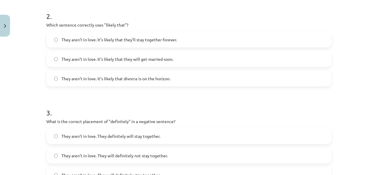
scroll to position [225, 0]
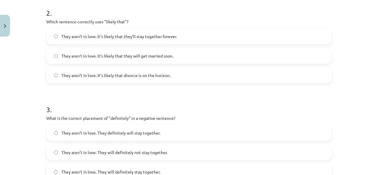
click at [174, 77] on label "They aren’t in love. It’s likely that divorce is on the horizon." at bounding box center [189, 75] width 284 height 15
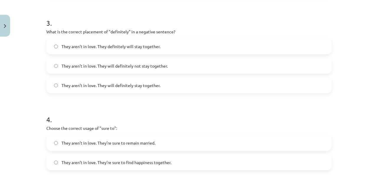
scroll to position [326, 0]
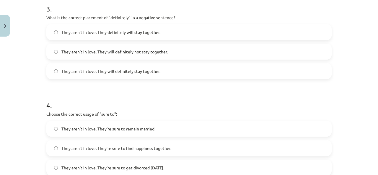
click at [207, 54] on label "They aren’t in love. They will definitely not stay together." at bounding box center [189, 51] width 284 height 15
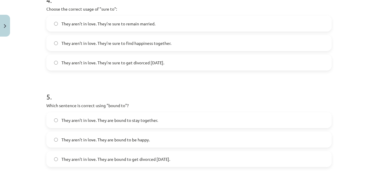
scroll to position [429, 0]
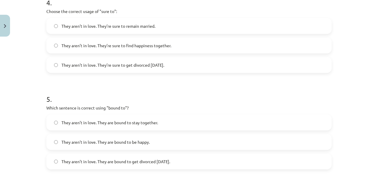
click at [134, 71] on label "They aren’t in love. They’re sure to get divorced [DATE]." at bounding box center [189, 65] width 284 height 15
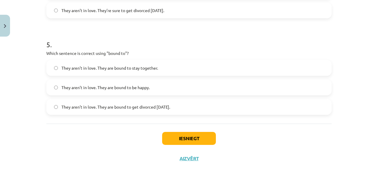
scroll to position [486, 0]
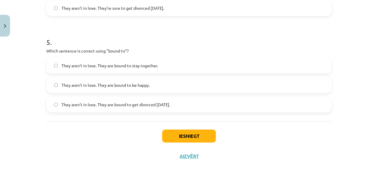
click at [141, 106] on span "They aren’t in love. They are bound to get divorced [DATE]." at bounding box center [115, 105] width 109 height 6
click at [181, 139] on button "Iesniegt" at bounding box center [189, 136] width 54 height 13
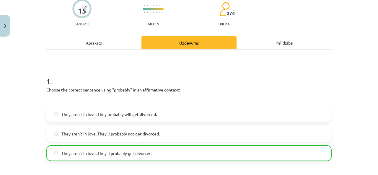
scroll to position [510, 0]
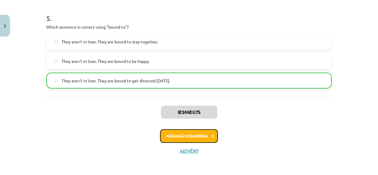
click at [167, 136] on button "Nākamā nodarbība" at bounding box center [189, 136] width 58 height 14
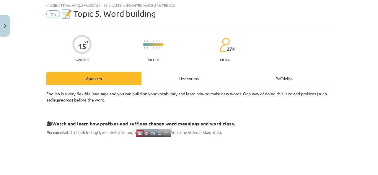
scroll to position [15, 0]
click at [161, 79] on div "Uzdevums" at bounding box center [189, 78] width 95 height 13
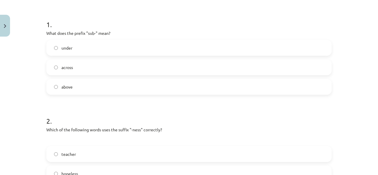
scroll to position [111, 0]
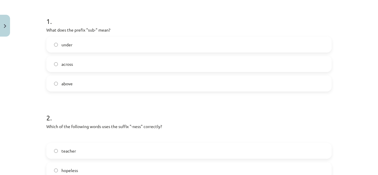
click at [171, 39] on label "under" at bounding box center [189, 44] width 284 height 15
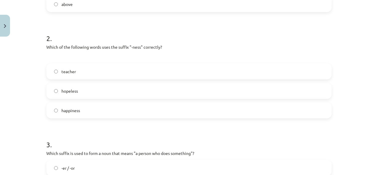
scroll to position [213, 0]
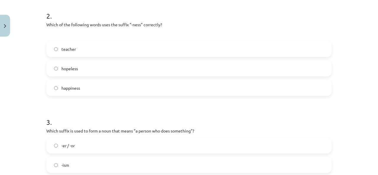
click at [196, 84] on label "happiness" at bounding box center [189, 88] width 284 height 15
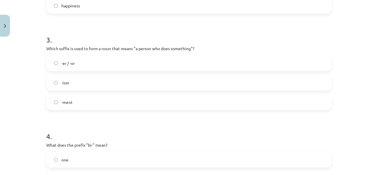
scroll to position [294, 0]
click at [255, 64] on label "-er / -or" at bounding box center [189, 64] width 284 height 15
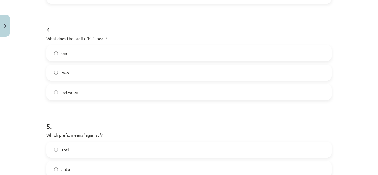
scroll to position [418, 0]
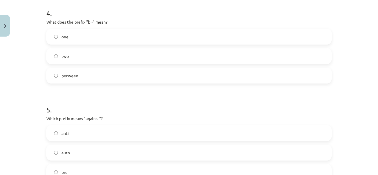
click at [242, 54] on label "two" at bounding box center [189, 56] width 284 height 15
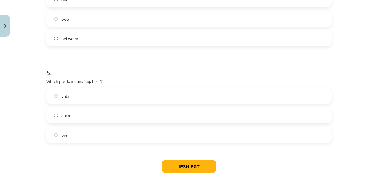
scroll to position [484, 0]
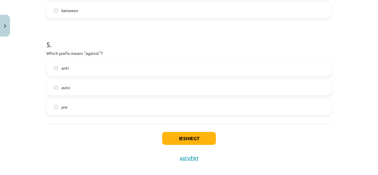
click at [245, 75] on label "anti" at bounding box center [189, 68] width 284 height 15
click at [188, 137] on button "Iesniegt" at bounding box center [189, 138] width 54 height 13
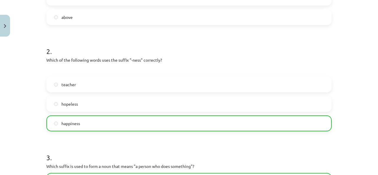
scroll to position [510, 0]
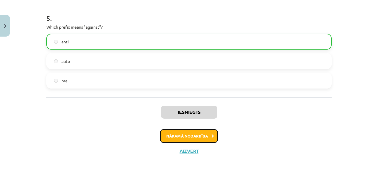
click at [175, 131] on button "Nākamā nodarbība" at bounding box center [189, 136] width 58 height 14
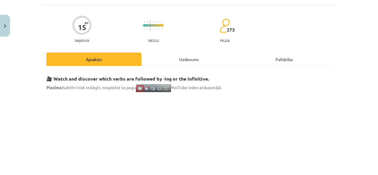
scroll to position [15, 0]
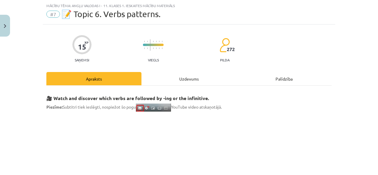
click at [163, 84] on div "Uzdevums" at bounding box center [189, 78] width 95 height 13
